Goal: Task Accomplishment & Management: Manage account settings

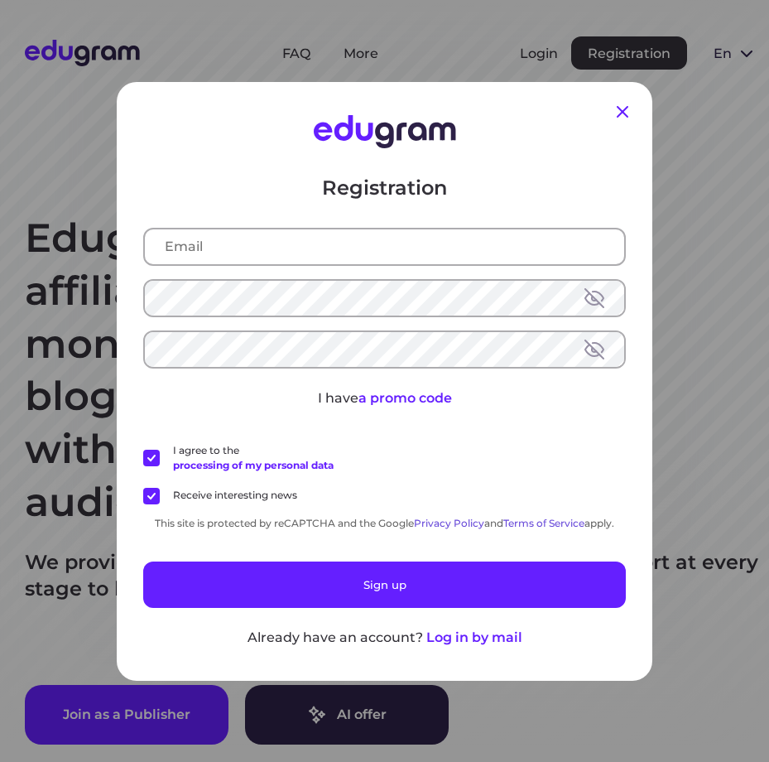
click at [614, 114] on icon at bounding box center [623, 112] width 20 height 20
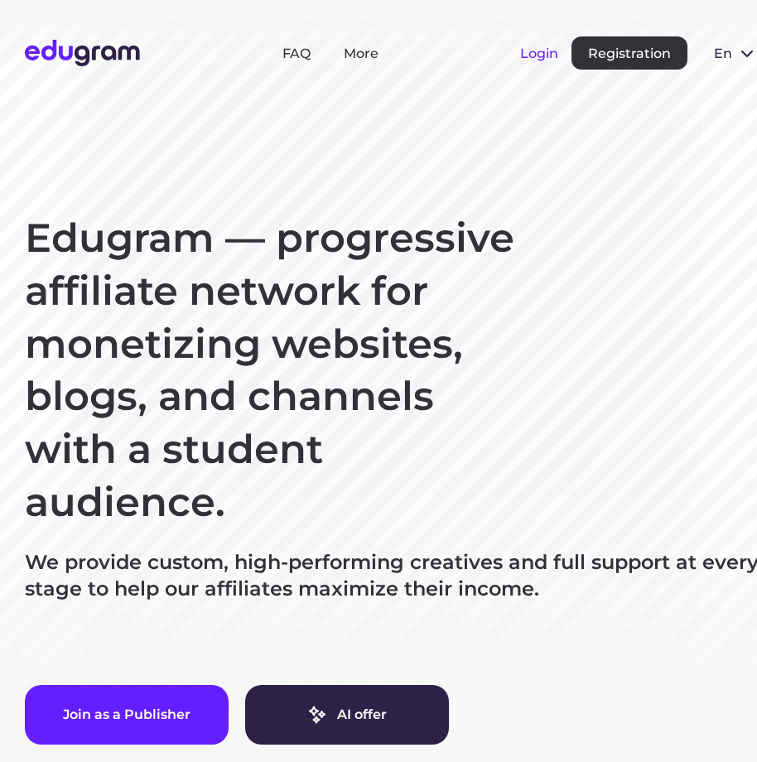
click at [537, 49] on button "Login" at bounding box center [539, 54] width 38 height 16
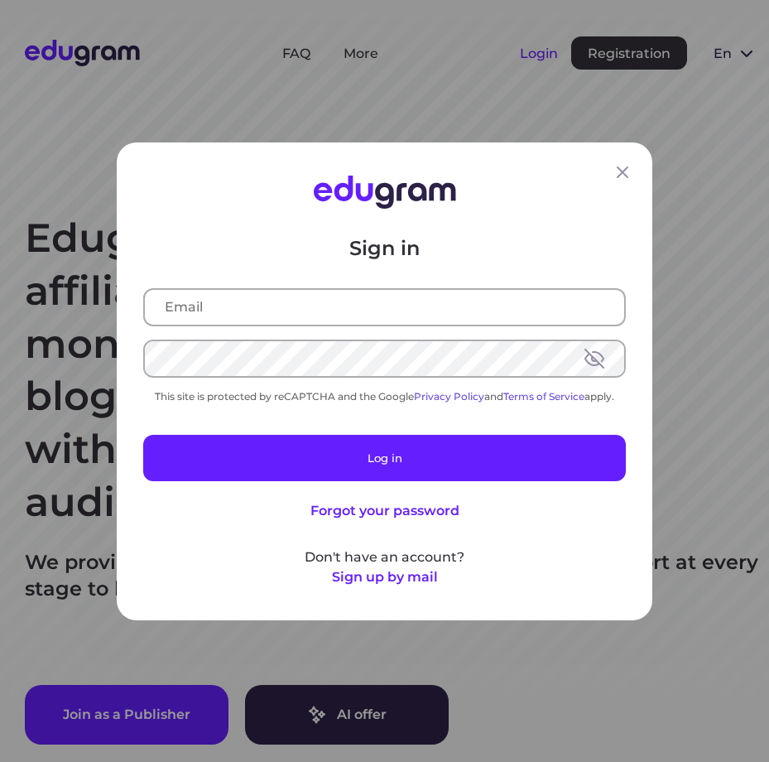
click at [537, 51] on div "Sign in This site is protected by reCAPTCHA and the Google Privacy Policy and T…" at bounding box center [384, 381] width 769 height 762
click at [310, 315] on input "text" at bounding box center [384, 306] width 479 height 35
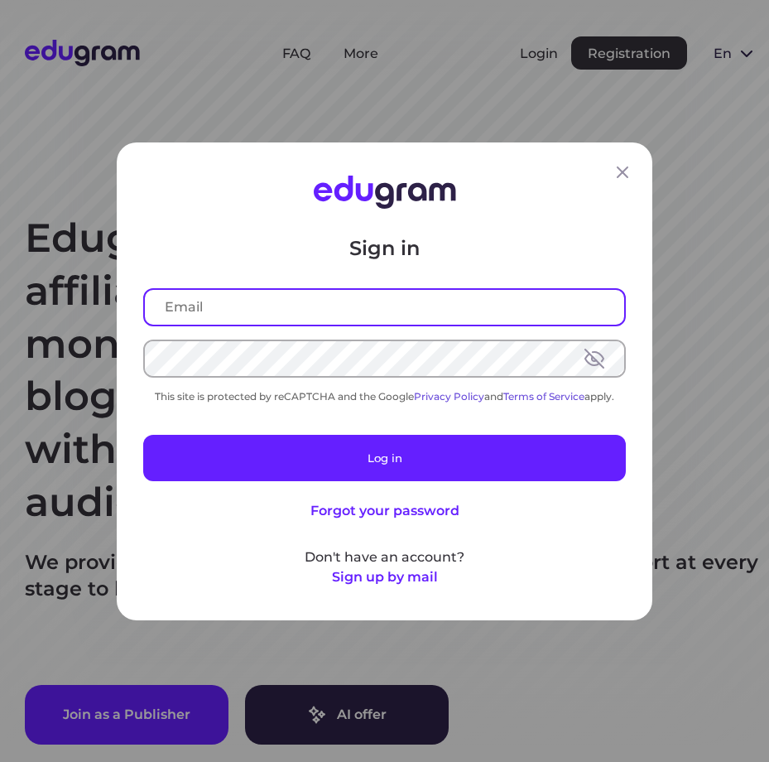
paste input "giftscard4u@gmail.co"
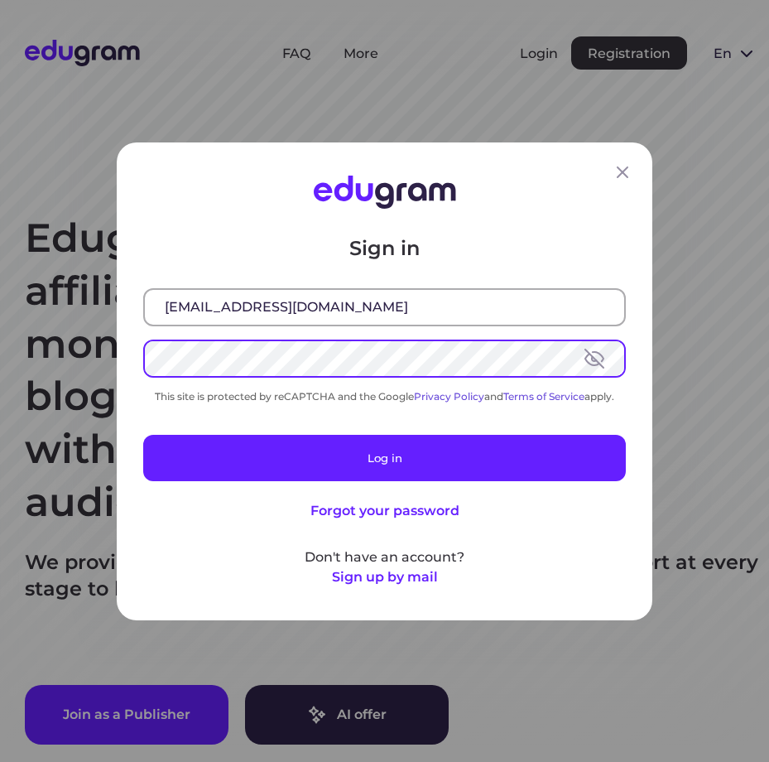
click at [369, 307] on input "giftscard4u@gmail.co" at bounding box center [384, 306] width 479 height 35
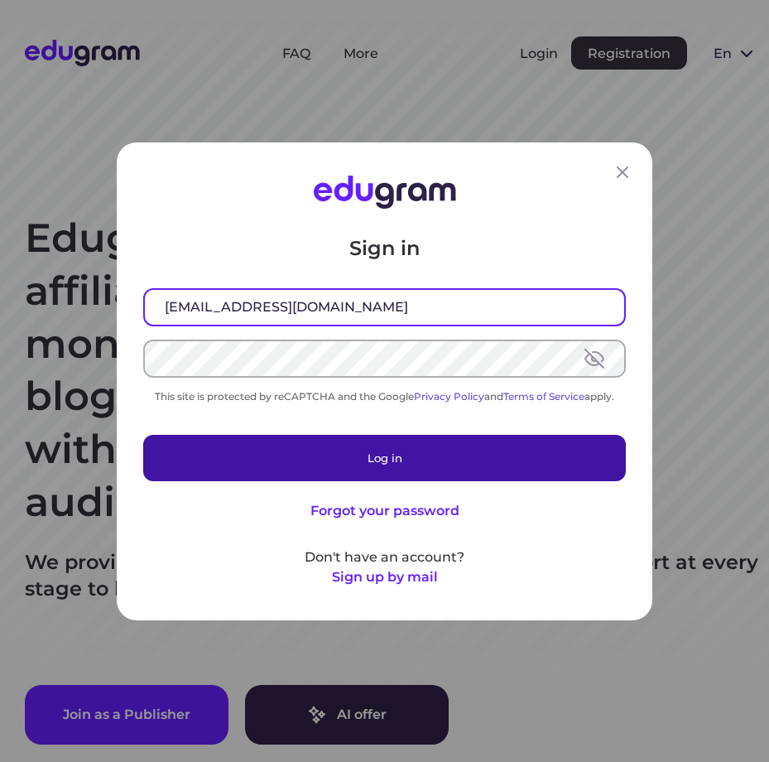
type input "giftscard4u@gmail.com"
click at [388, 450] on button "Log in" at bounding box center [384, 457] width 483 height 46
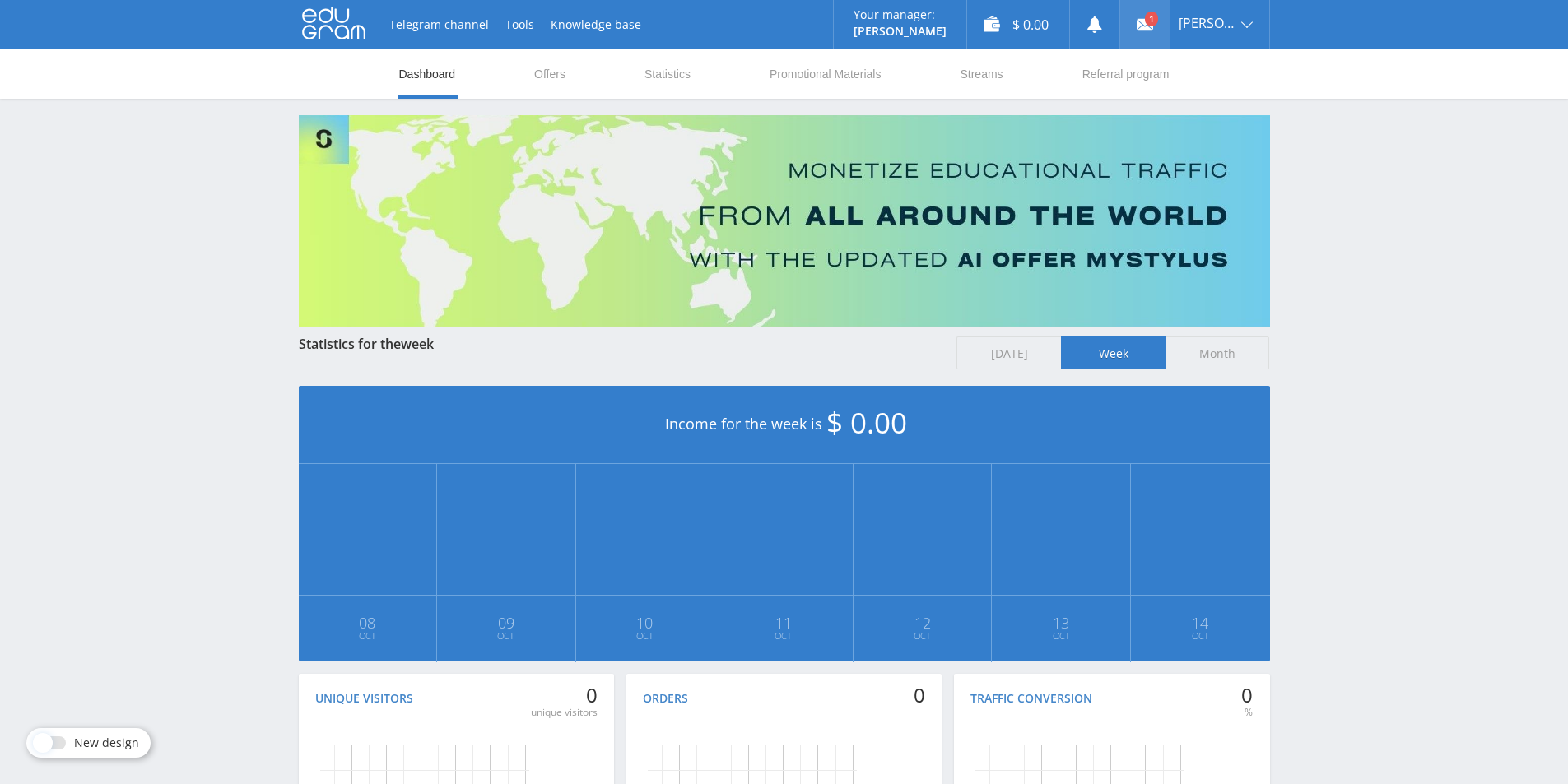
click at [752, 26] on use at bounding box center [1145, 25] width 17 height 12
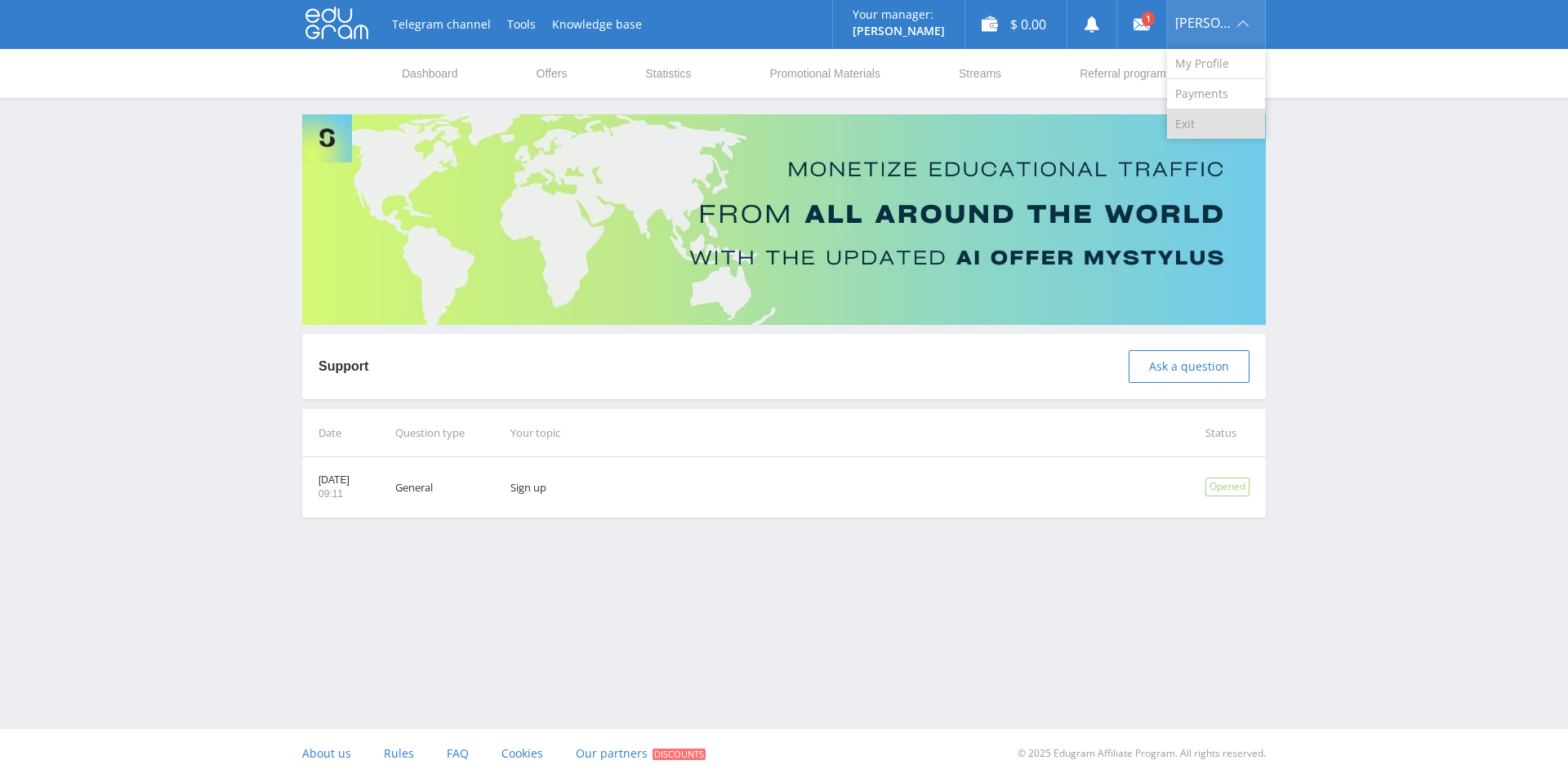
click at [1194, 121] on link "Exit" at bounding box center [1215, 124] width 98 height 30
